Goal: Information Seeking & Learning: Learn about a topic

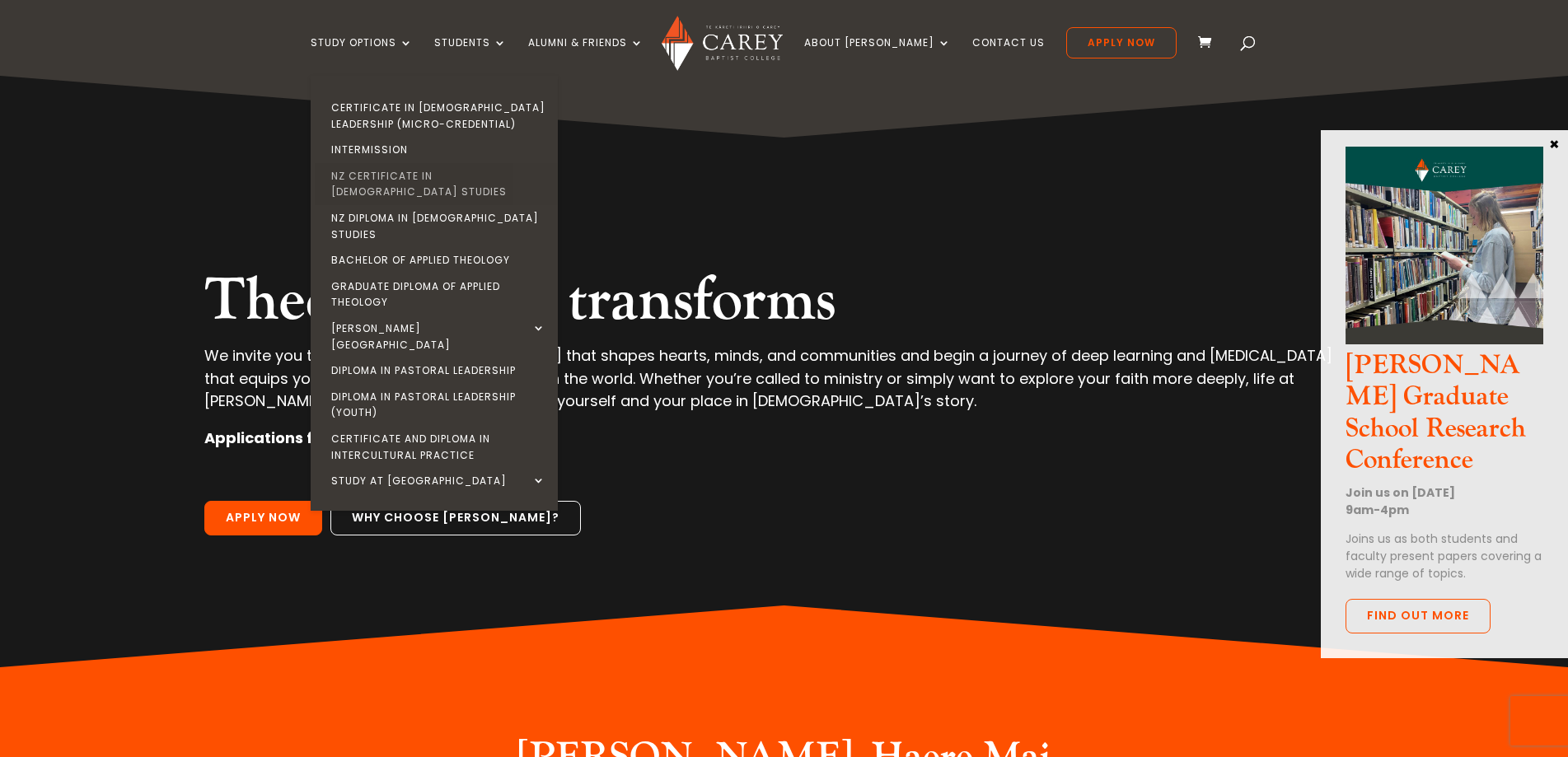
click at [422, 174] on link "NZ Certificate in [DEMOGRAPHIC_DATA] Studies" at bounding box center [438, 184] width 247 height 42
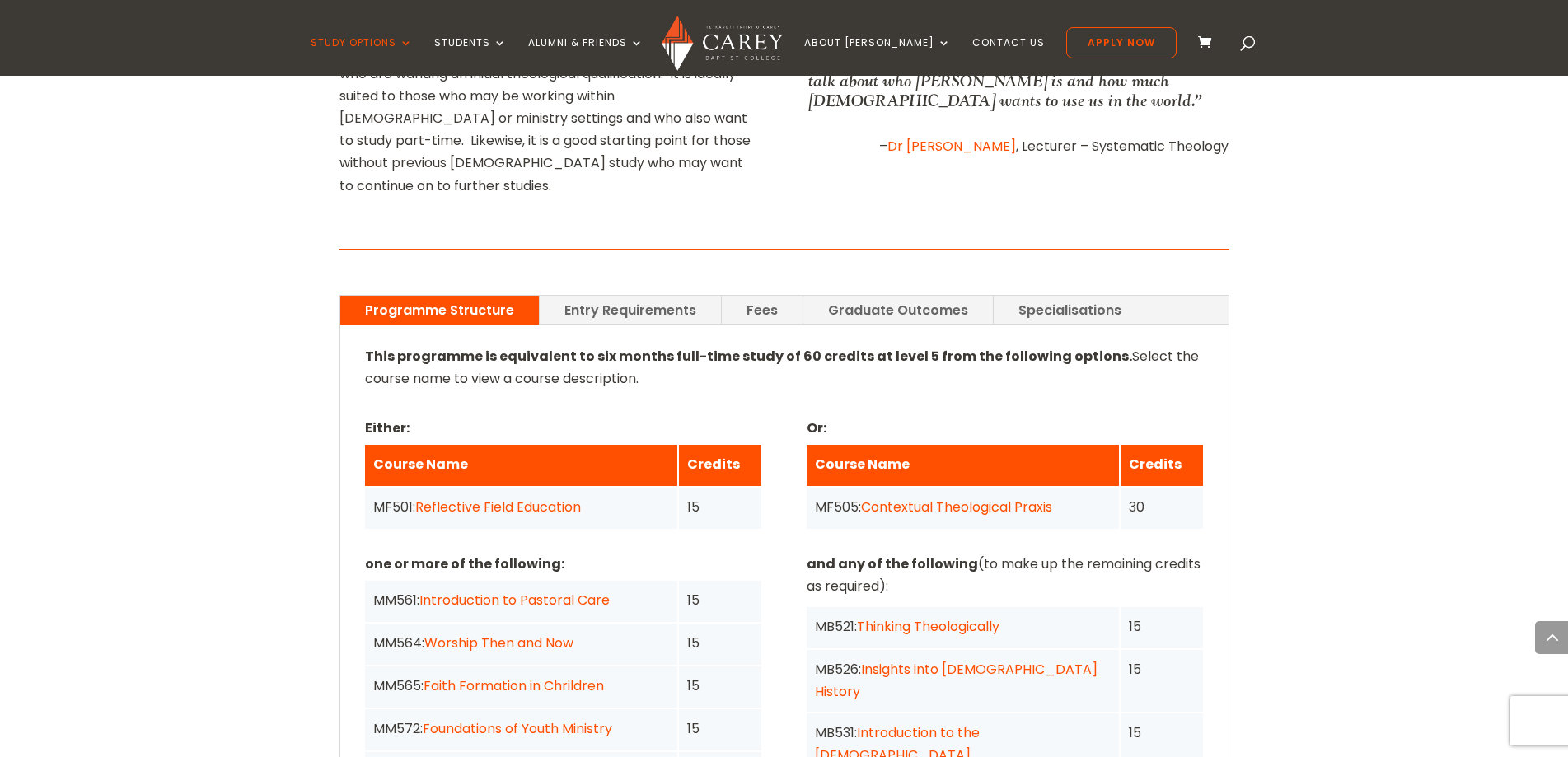
scroll to position [1153, 0]
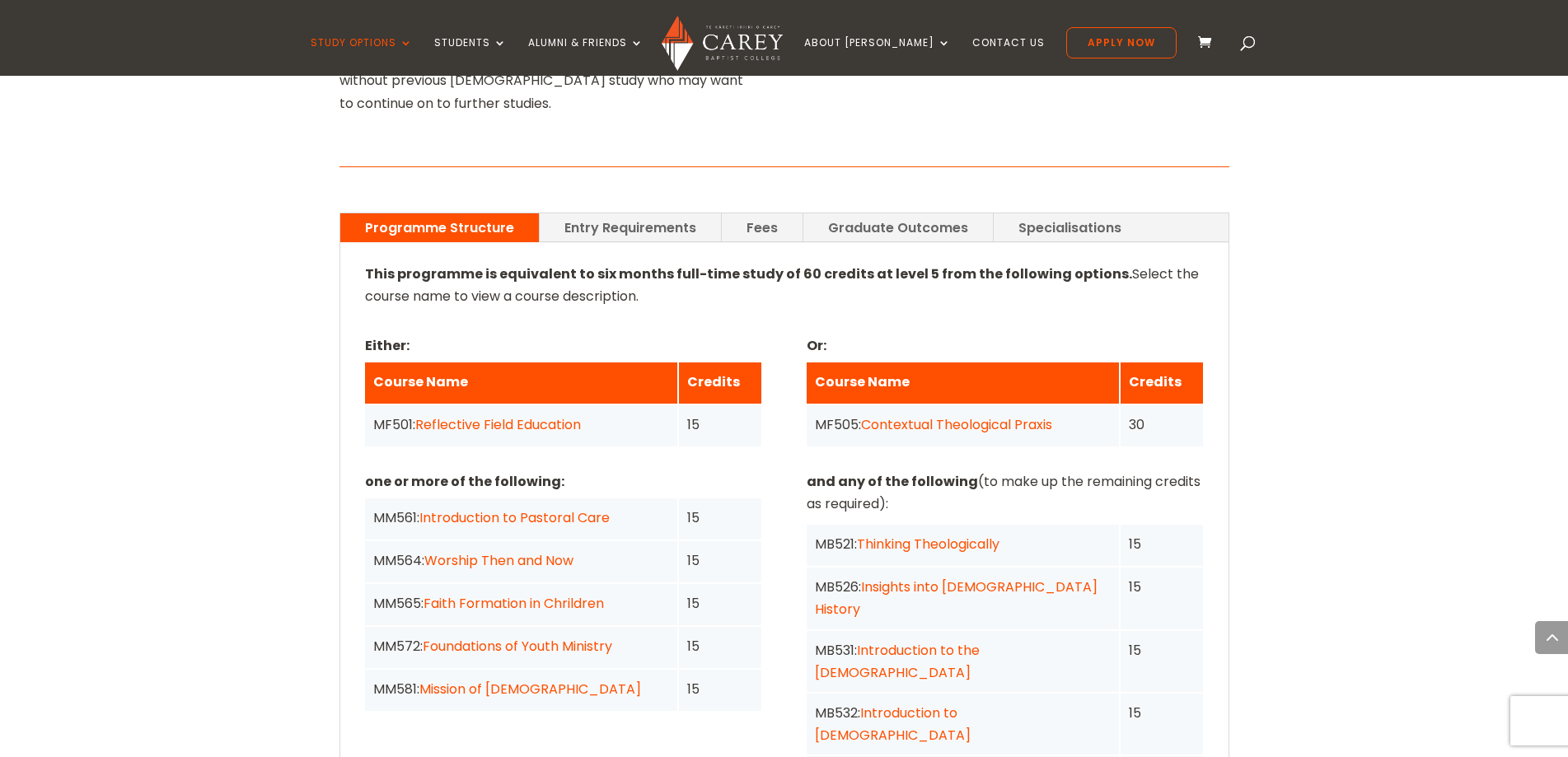
click at [761, 213] on link "Fees" at bounding box center [762, 227] width 81 height 29
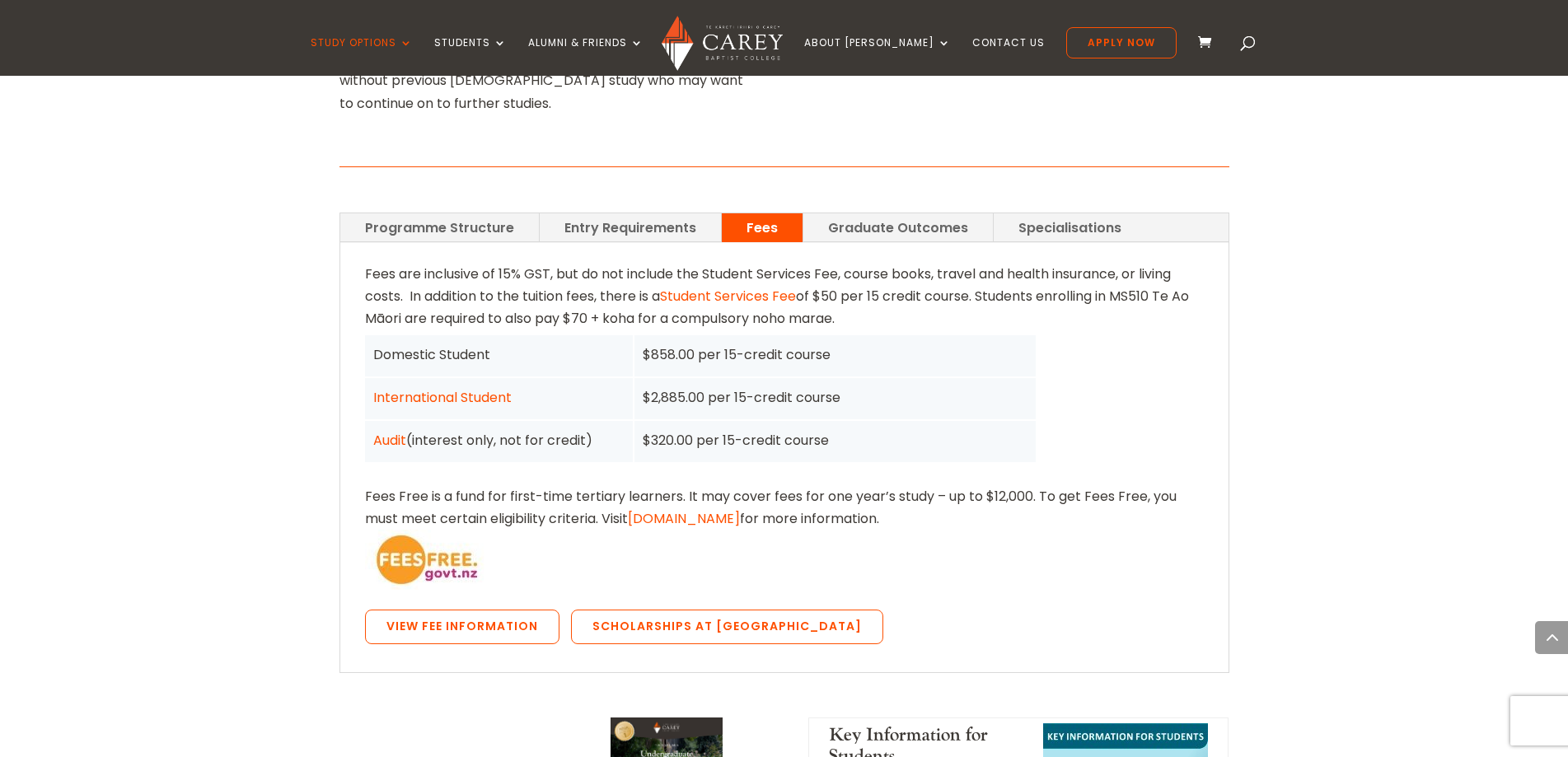
click at [1008, 393] on div "Fees are inclusive of 15% GST, but do not include the Student Services Fee, cou…" at bounding box center [784, 457] width 839 height 389
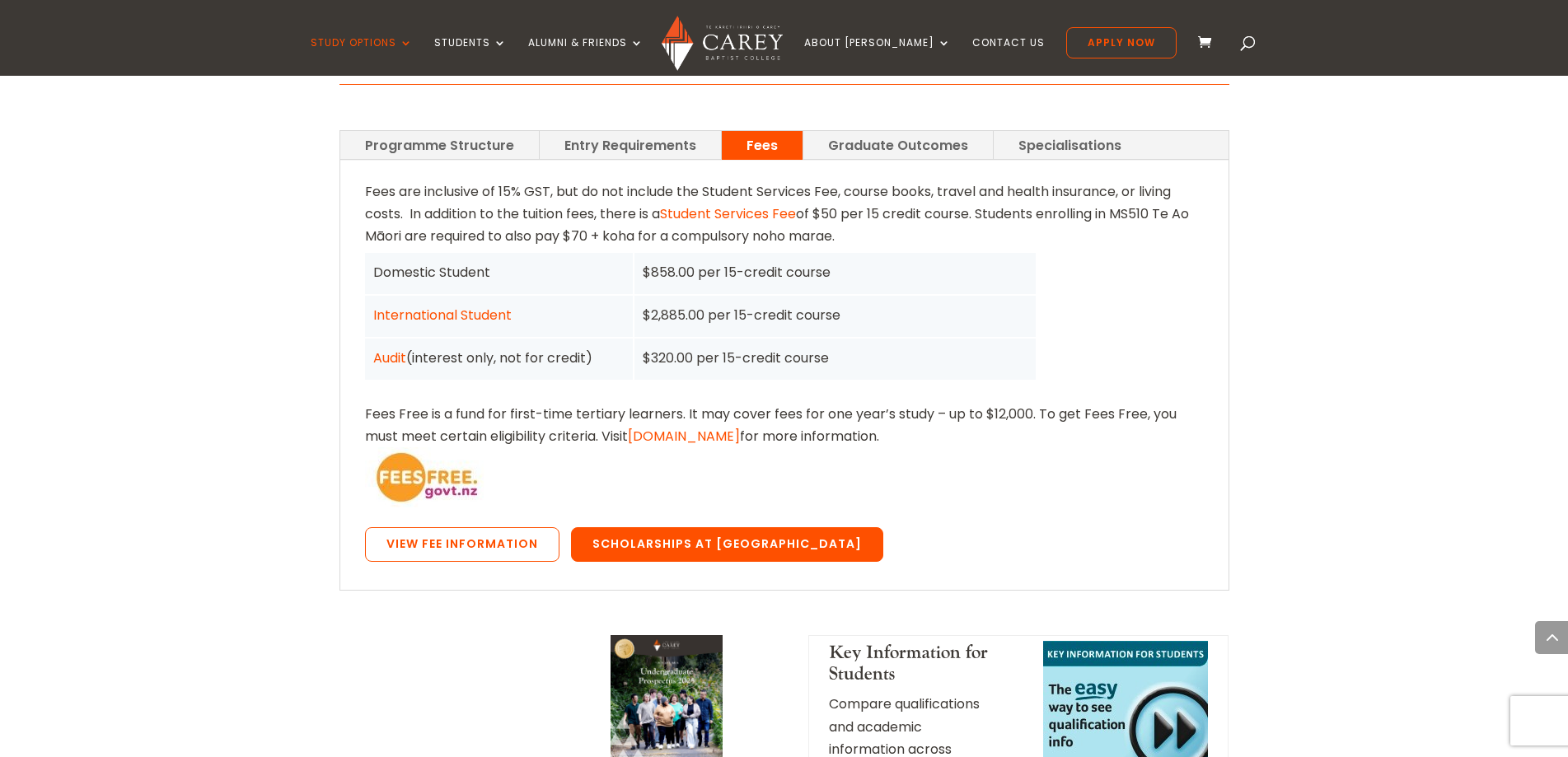
click at [722, 527] on link "Scholarships at [GEOGRAPHIC_DATA]" at bounding box center [727, 544] width 313 height 35
click at [663, 527] on link "Scholarships at [GEOGRAPHIC_DATA]" at bounding box center [727, 544] width 313 height 35
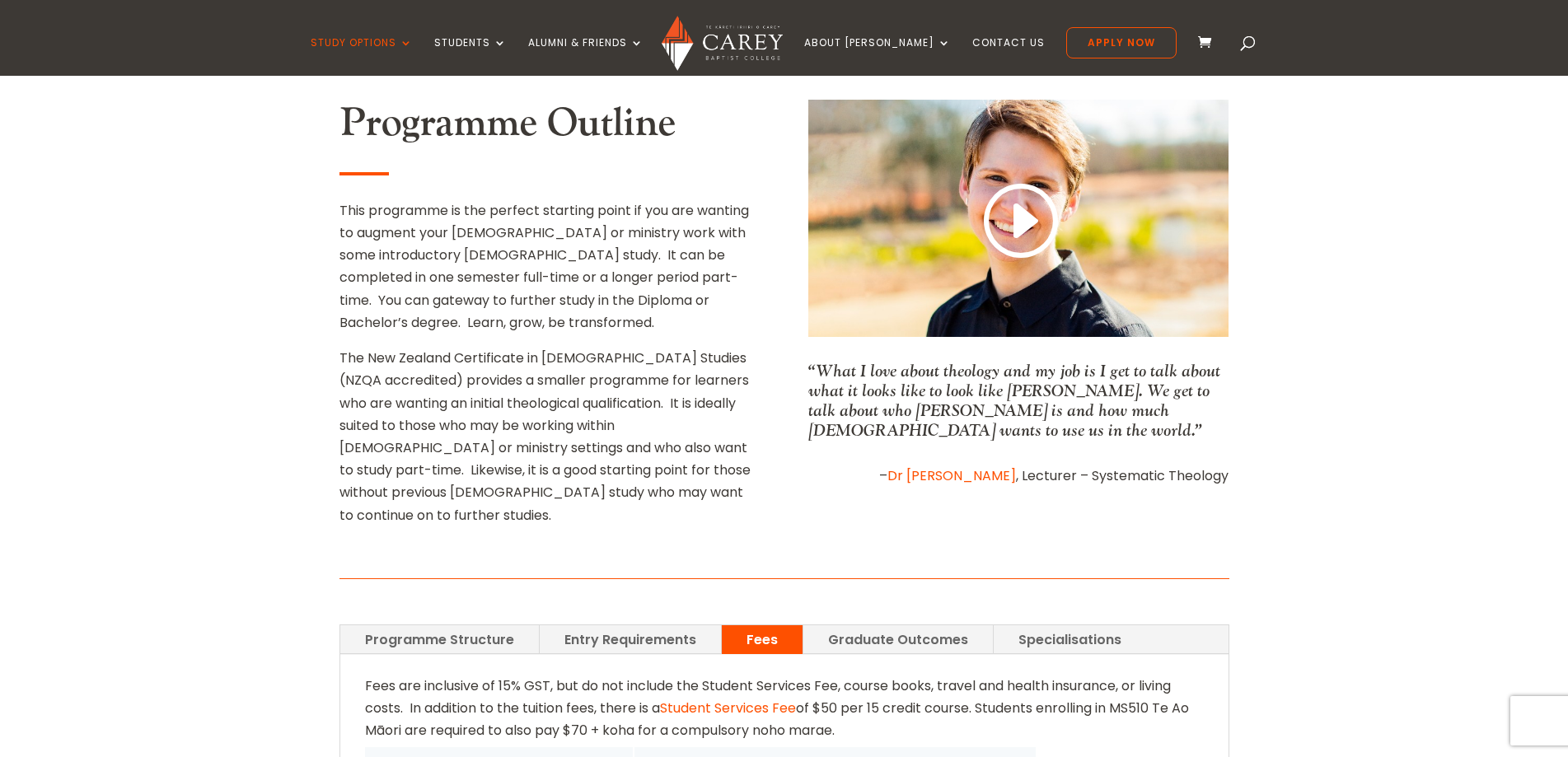
scroll to position [659, 0]
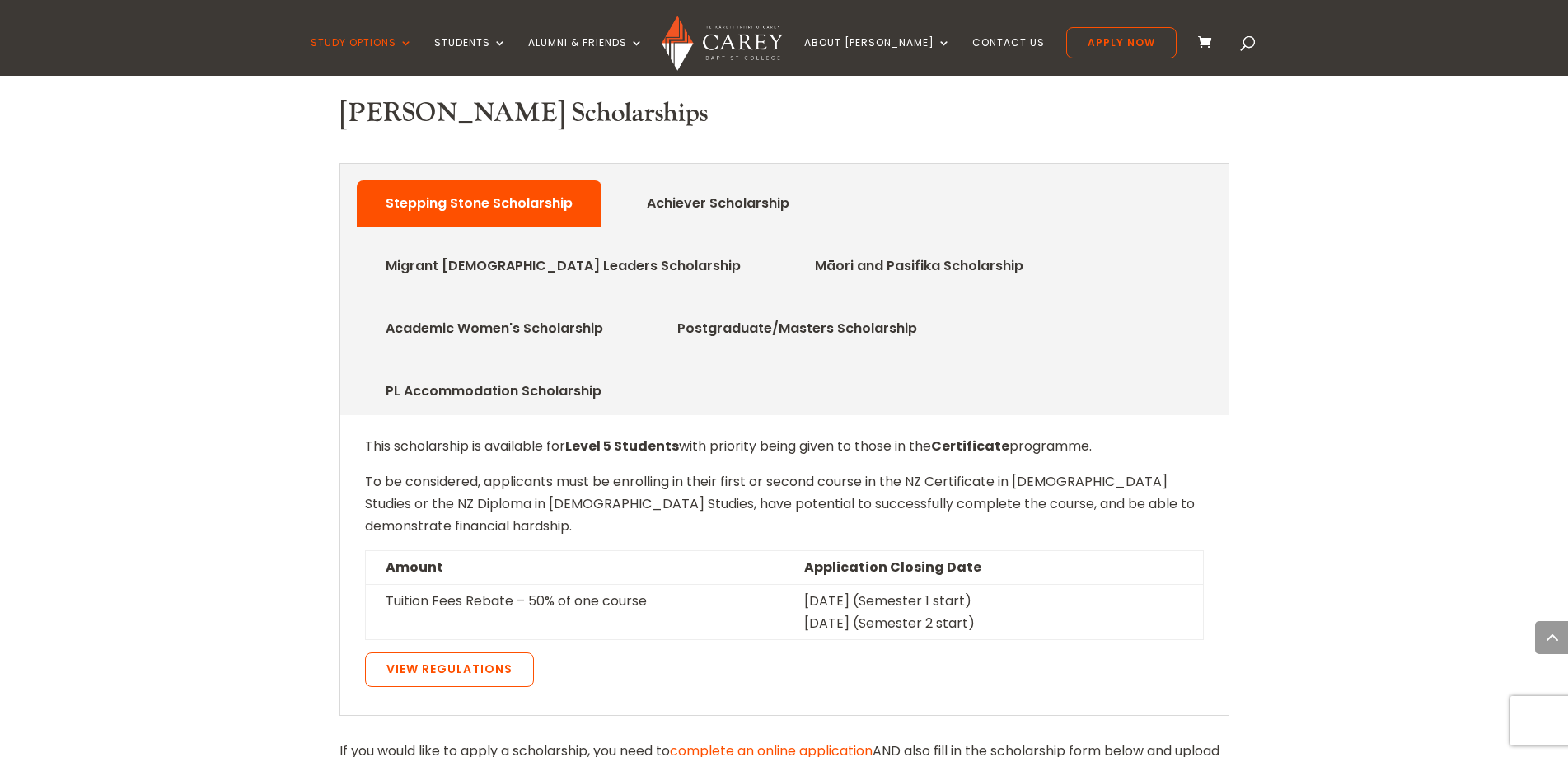
scroll to position [577, 0]
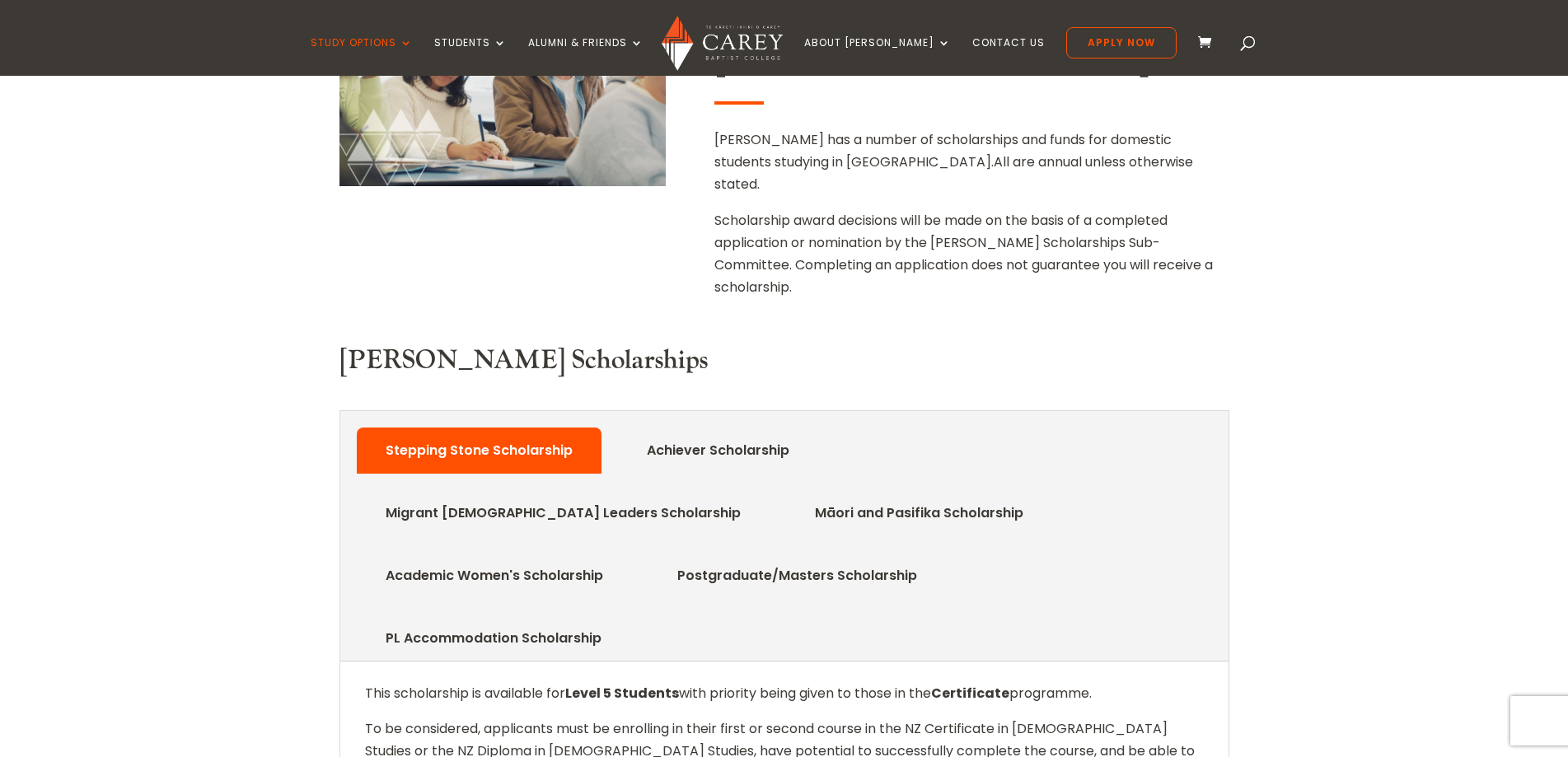
click at [628, 560] on link "Academic Women's Scholarship" at bounding box center [494, 576] width 267 height 33
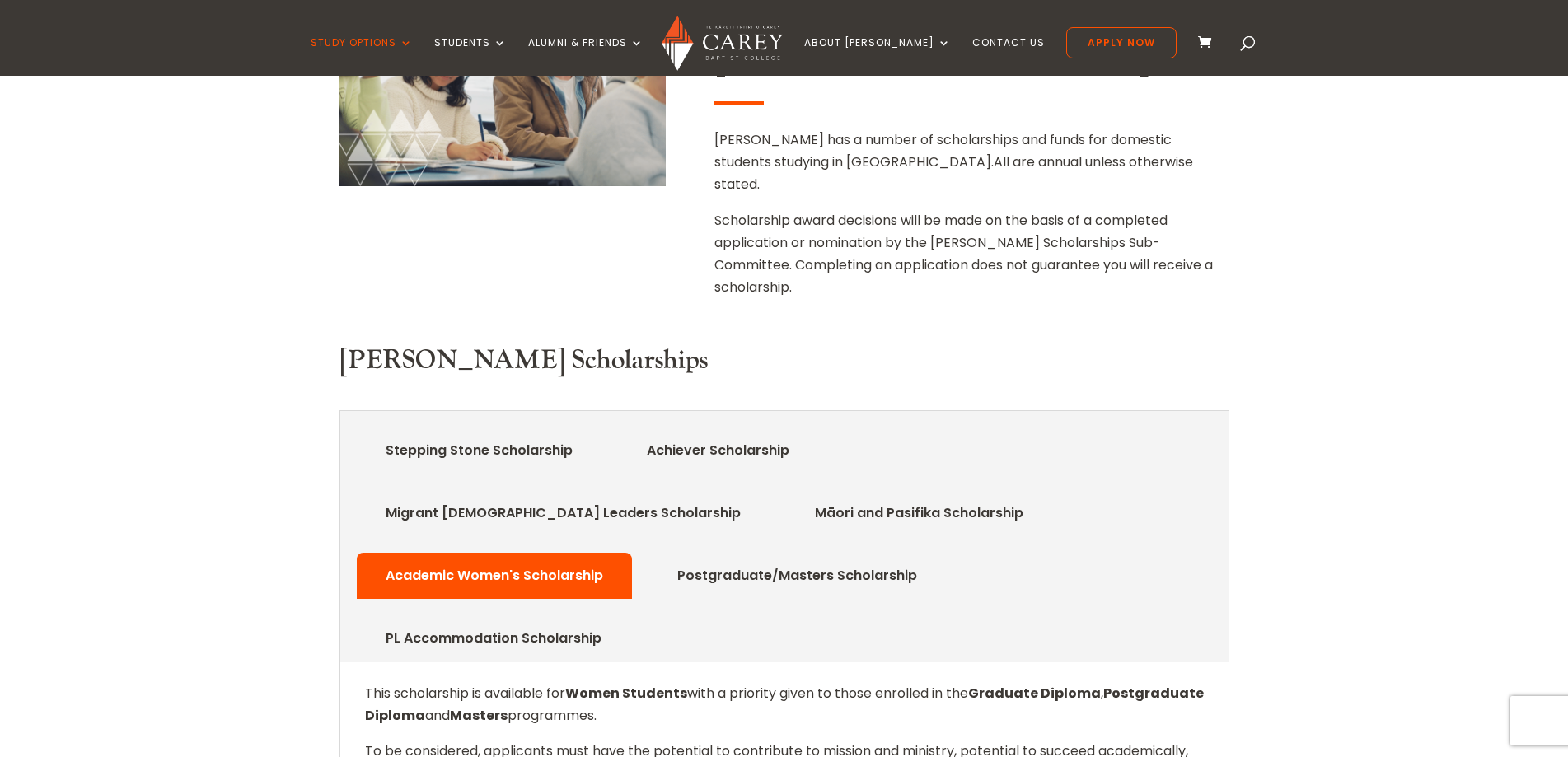
click at [742, 434] on link "Achiever Scholarship" at bounding box center [718, 450] width 192 height 33
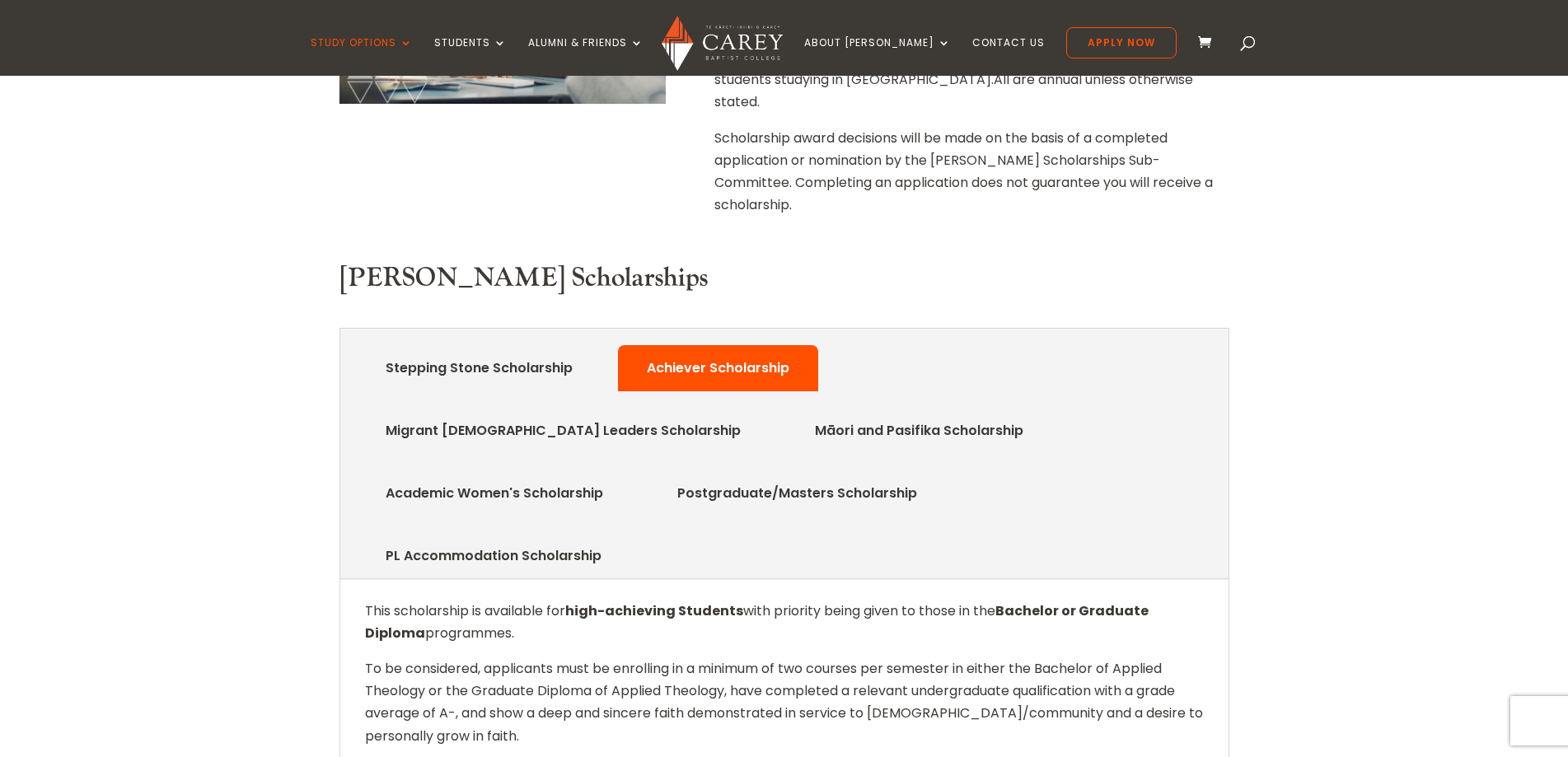
scroll to position [330, 0]
